Goal: Transaction & Acquisition: Register for event/course

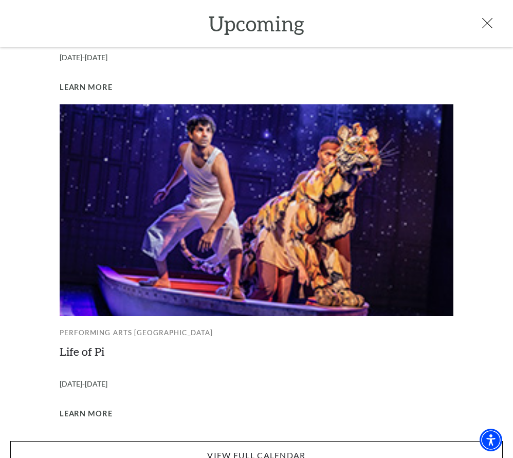
scroll to position [951, 0]
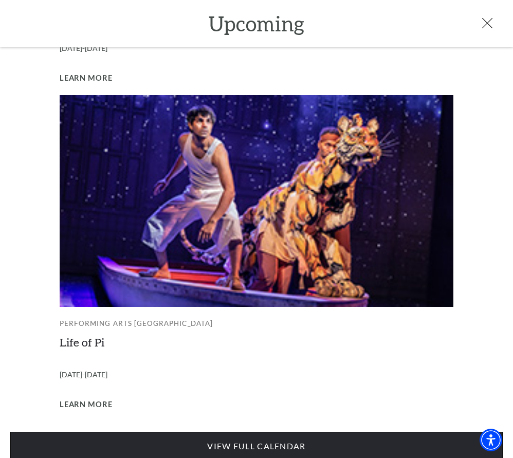
click at [231, 436] on link "View Full Calendar" at bounding box center [256, 446] width 492 height 29
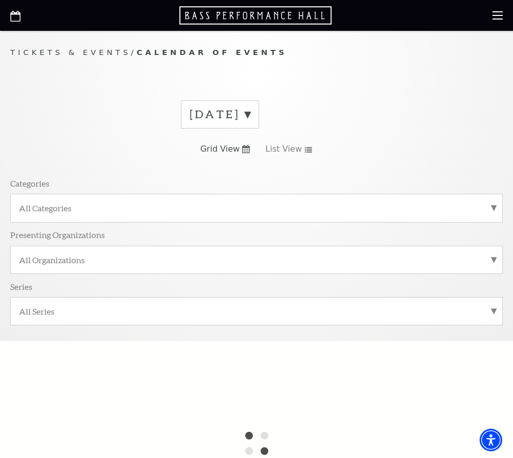
click at [246, 150] on icon at bounding box center [246, 149] width 8 height 8
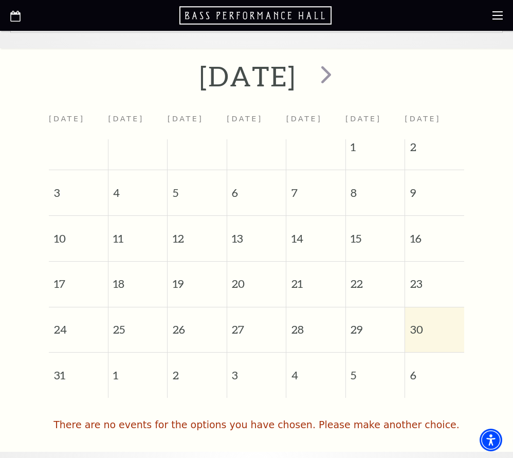
scroll to position [308, 0]
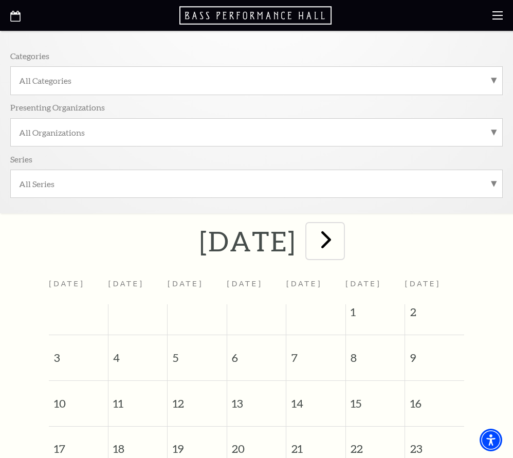
click at [361, 60] on div "Tickets & Events / Calendar of Events [DATE] Grid View List View Categories All…" at bounding box center [256, 366] width 513 height 987
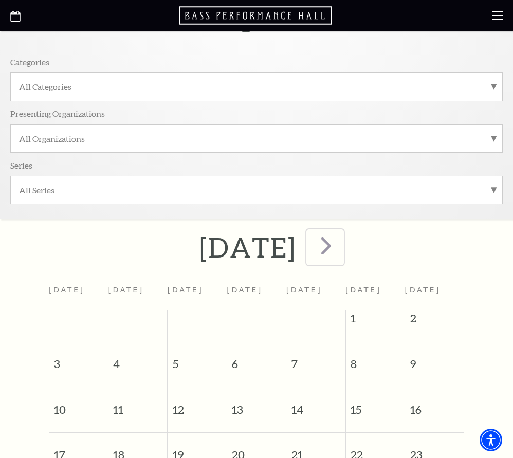
scroll to position [154, 0]
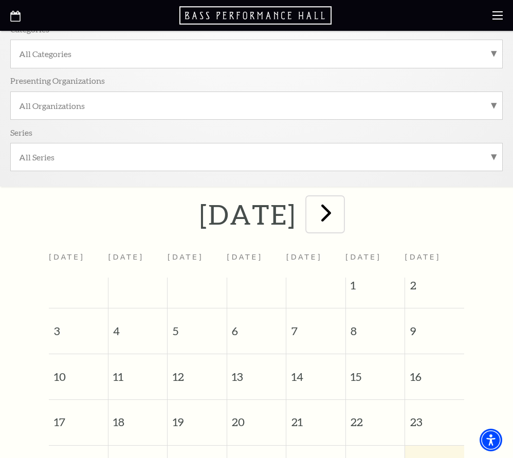
click at [341, 217] on span "next" at bounding box center [325, 212] width 29 height 29
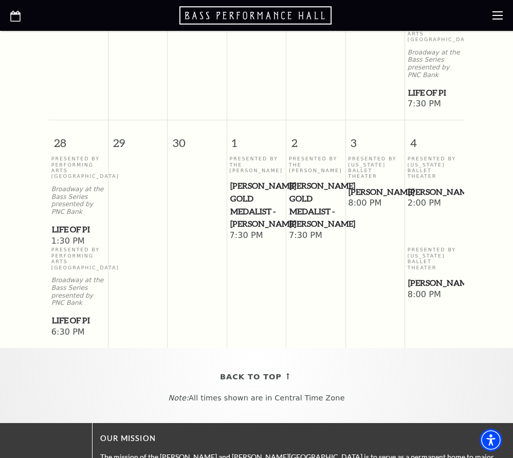
scroll to position [1130, 0]
